Goal: Information Seeking & Learning: Learn about a topic

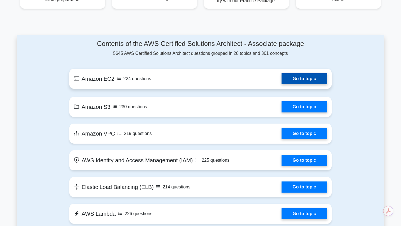
scroll to position [227, 0]
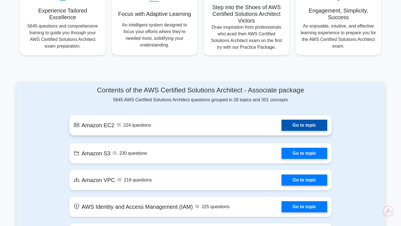
click at [304, 128] on link "Go to topic" at bounding box center [305, 125] width 46 height 11
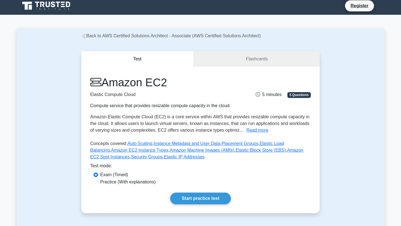
scroll to position [5, 0]
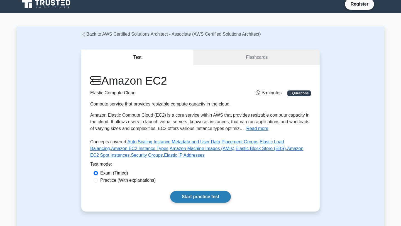
click at [200, 195] on link "Start practice test" at bounding box center [200, 197] width 60 height 12
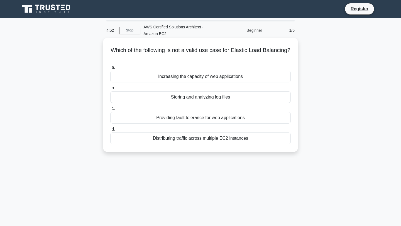
click at [196, 98] on div "Storing and analyzing log files" at bounding box center [200, 97] width 180 height 12
click at [110, 90] on input "b. Storing and analyzing log files" at bounding box center [110, 88] width 0 height 4
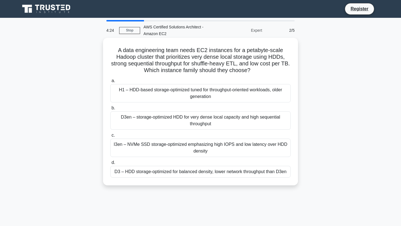
click at [209, 121] on div "D3en – storage-optimized HDD for very dense local capacity and high sequential …" at bounding box center [200, 120] width 180 height 18
click at [110, 110] on input "b. D3en – storage-optimized HDD for very dense local capacity and high sequenti…" at bounding box center [110, 108] width 0 height 4
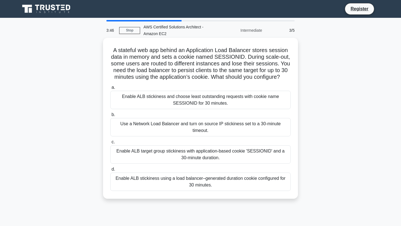
click at [201, 152] on div "Enable ALB target group stickiness with application-based cookie 'SESSIONID' an…" at bounding box center [200, 154] width 180 height 18
click at [110, 144] on input "c. Enable ALB target group stickiness with application-based cookie 'SESSIONID'…" at bounding box center [110, 142] width 0 height 4
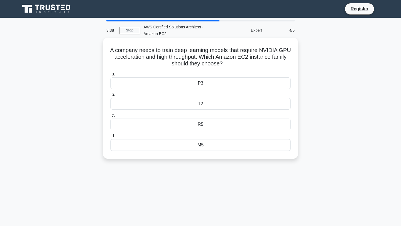
click at [213, 124] on div "R5" at bounding box center [200, 125] width 180 height 12
click at [110, 117] on input "c. R5" at bounding box center [110, 116] width 0 height 4
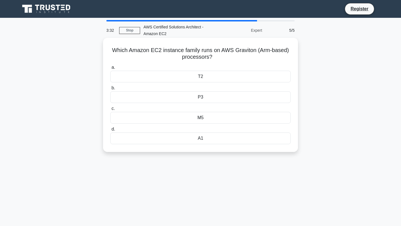
click at [207, 140] on div "A1" at bounding box center [200, 139] width 180 height 12
click at [110, 131] on input "d. A1" at bounding box center [110, 130] width 0 height 4
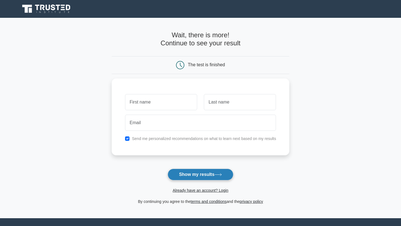
click at [199, 177] on button "Show my results" at bounding box center [201, 175] width 66 height 12
